Goal: Communication & Community: Answer question/provide support

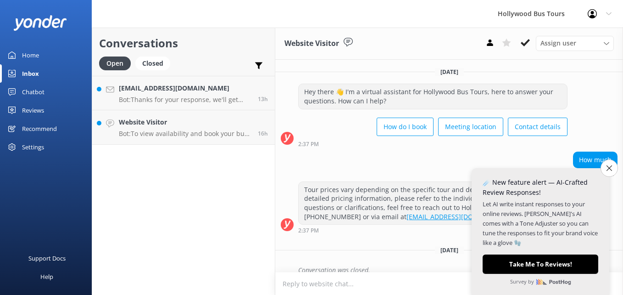
scroll to position [10, 0]
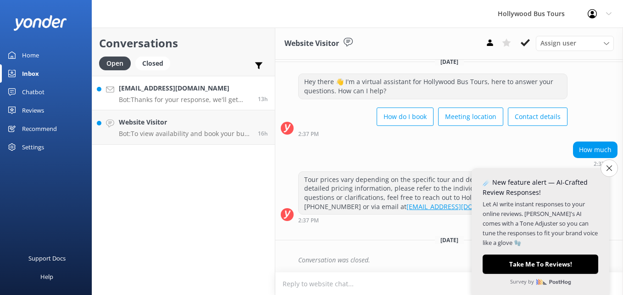
click at [146, 91] on h4 "[EMAIL_ADDRESS][DOMAIN_NAME]" at bounding box center [185, 88] width 132 height 10
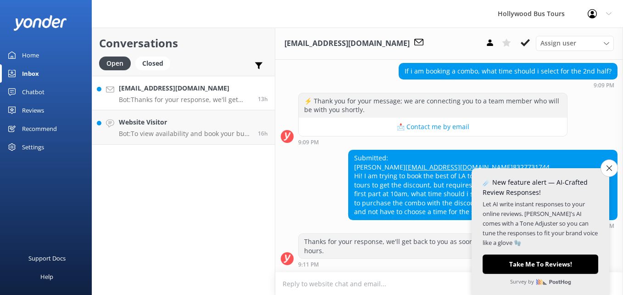
scroll to position [213, 0]
click at [605, 172] on button "Close survey" at bounding box center [609, 167] width 19 height 19
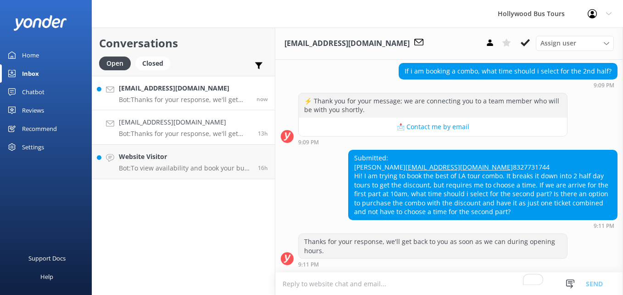
click at [211, 90] on h4 "[EMAIL_ADDRESS][DOMAIN_NAME]" at bounding box center [184, 88] width 131 height 10
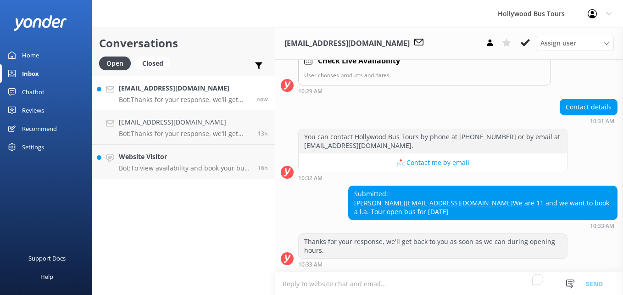
scroll to position [168, 0]
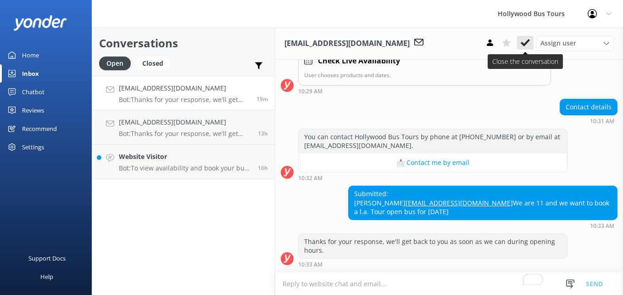
click at [527, 46] on icon at bounding box center [525, 42] width 9 height 9
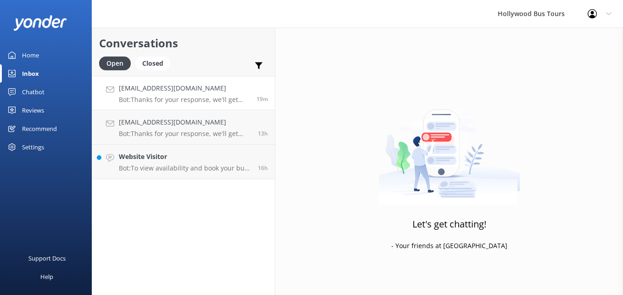
click at [216, 107] on link "[EMAIL_ADDRESS][DOMAIN_NAME] Bot: Thanks for your response, we'll get back to y…" at bounding box center [183, 93] width 183 height 34
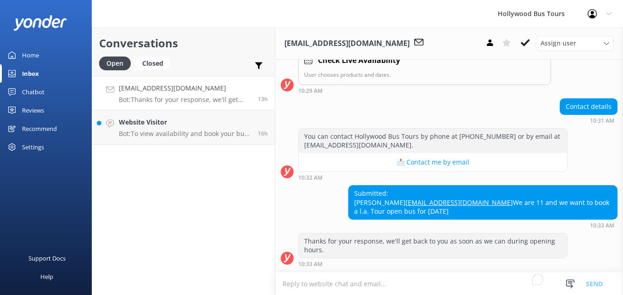
scroll to position [189, 0]
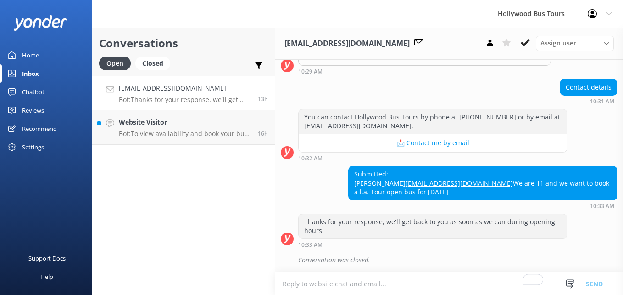
click at [199, 94] on div "[EMAIL_ADDRESS][DOMAIN_NAME] Bot: Thanks for your response, we'll get back to y…" at bounding box center [185, 93] width 132 height 20
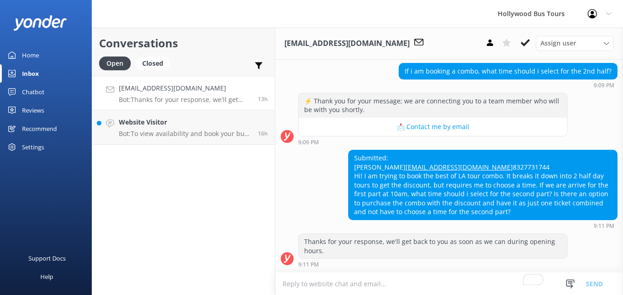
scroll to position [211, 0]
click at [526, 41] on icon at bounding box center [525, 42] width 9 height 9
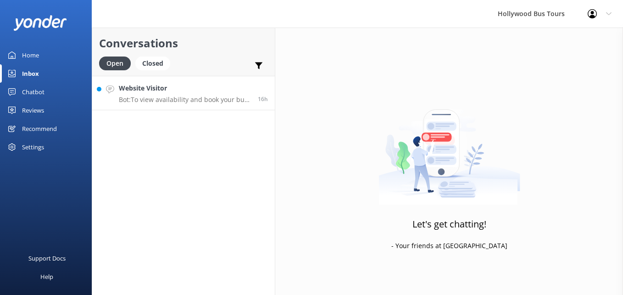
click at [195, 93] on h4 "Website Visitor" at bounding box center [185, 88] width 132 height 10
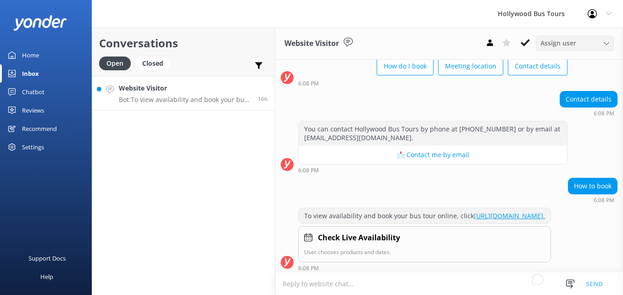
scroll to position [73, 0]
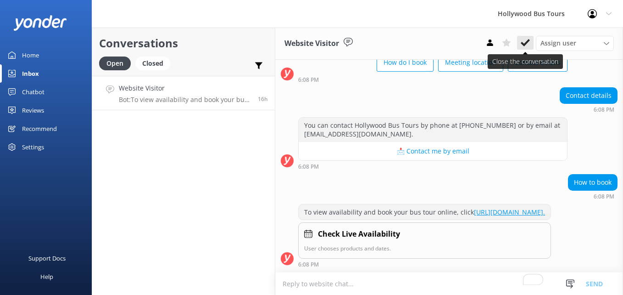
click at [529, 43] on icon at bounding box center [525, 42] width 9 height 9
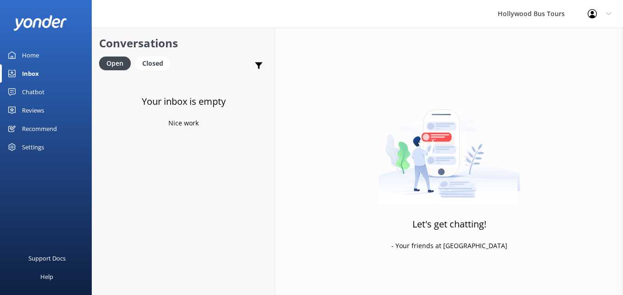
click at [49, 73] on link "Inbox" at bounding box center [46, 73] width 92 height 18
click at [166, 99] on p "Bot: You can contact Hollywood Bus Tours by phone at (213) 986-7688 or by email…" at bounding box center [184, 99] width 131 height 8
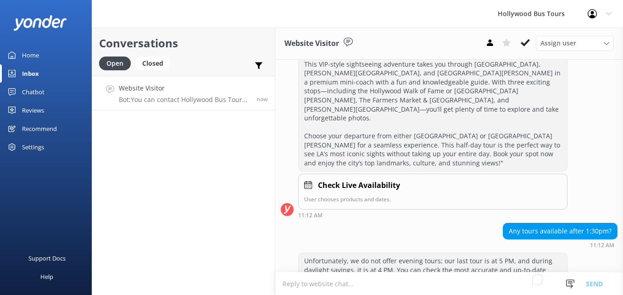
scroll to position [300, 0]
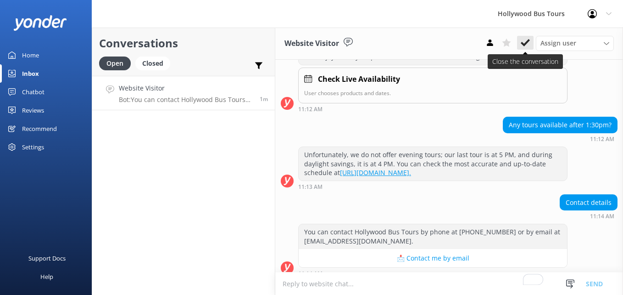
click at [526, 43] on use at bounding box center [525, 42] width 9 height 7
